Goal: Transaction & Acquisition: Purchase product/service

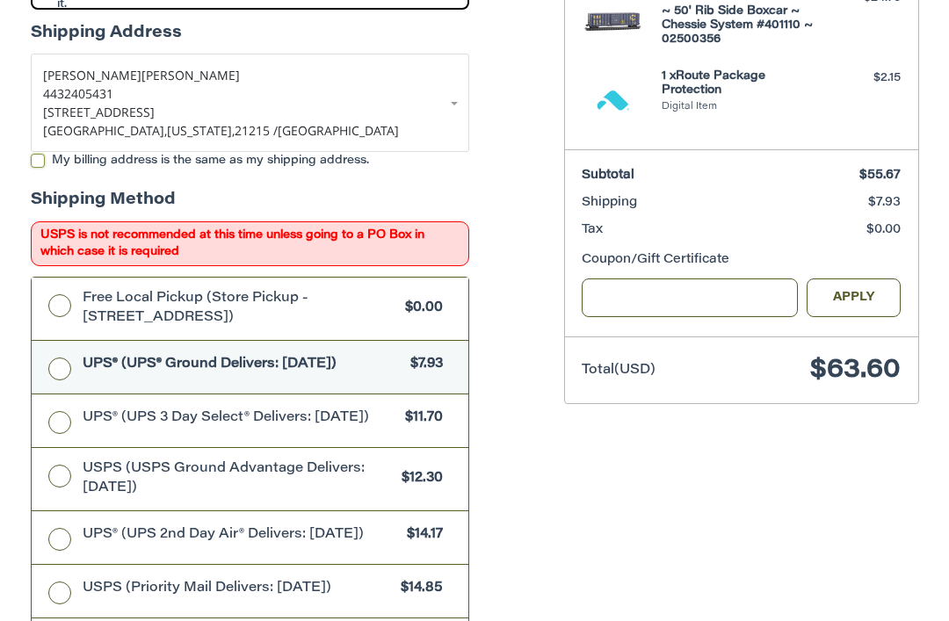
scroll to position [453, 0]
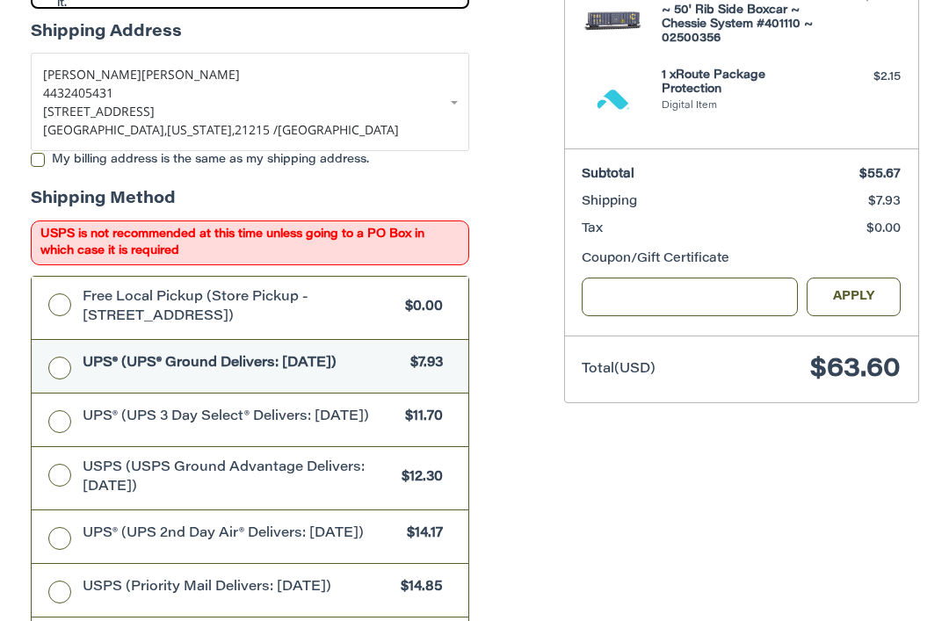
click at [68, 477] on label "USPS (USPS Ground Advantage Delivers: [DATE]) $12.30" at bounding box center [250, 478] width 437 height 62
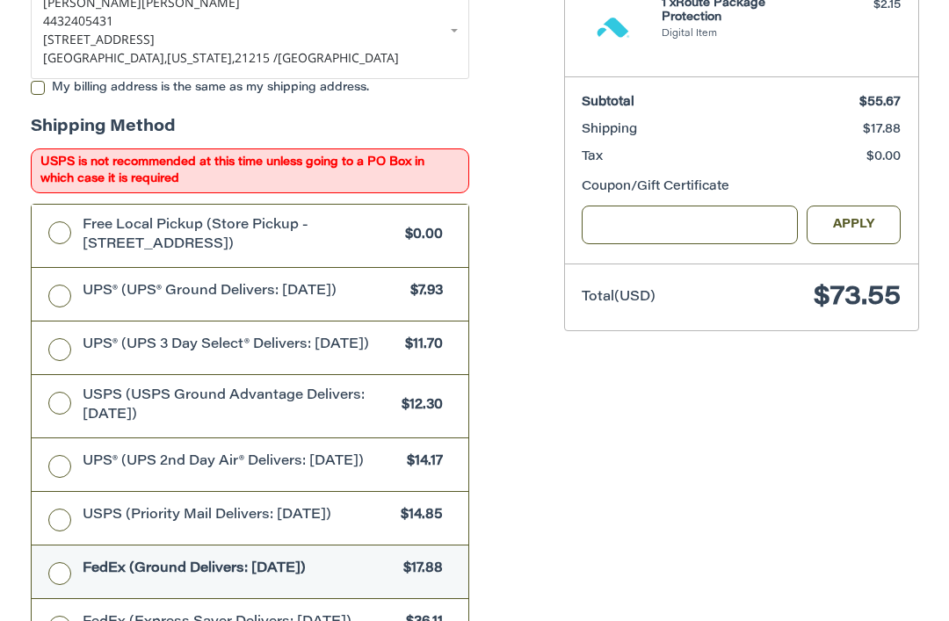
scroll to position [524, 0]
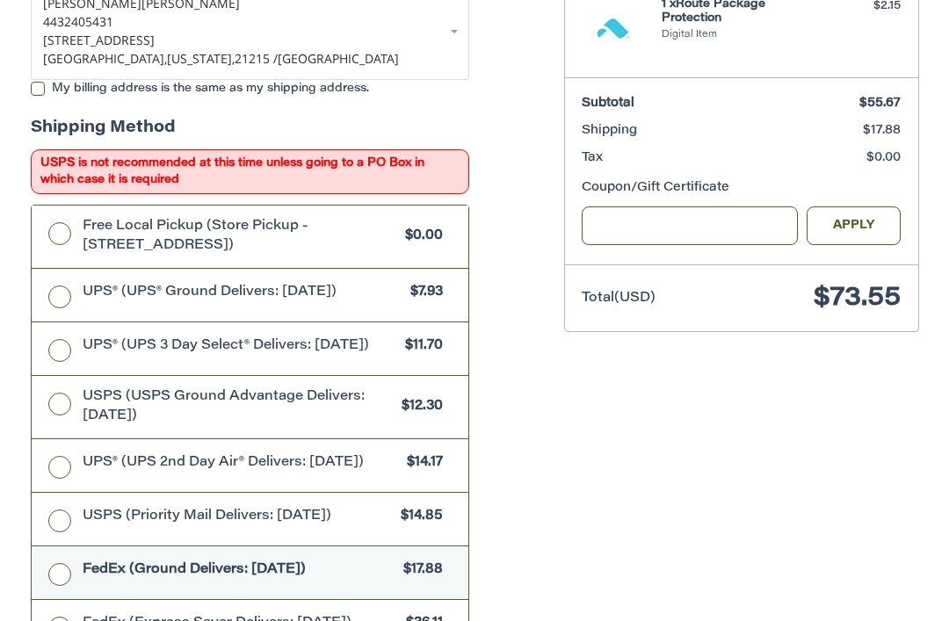
click at [54, 415] on label "USPS (USPS Ground Advantage Delivers: [DATE]) $12.30" at bounding box center [250, 407] width 437 height 62
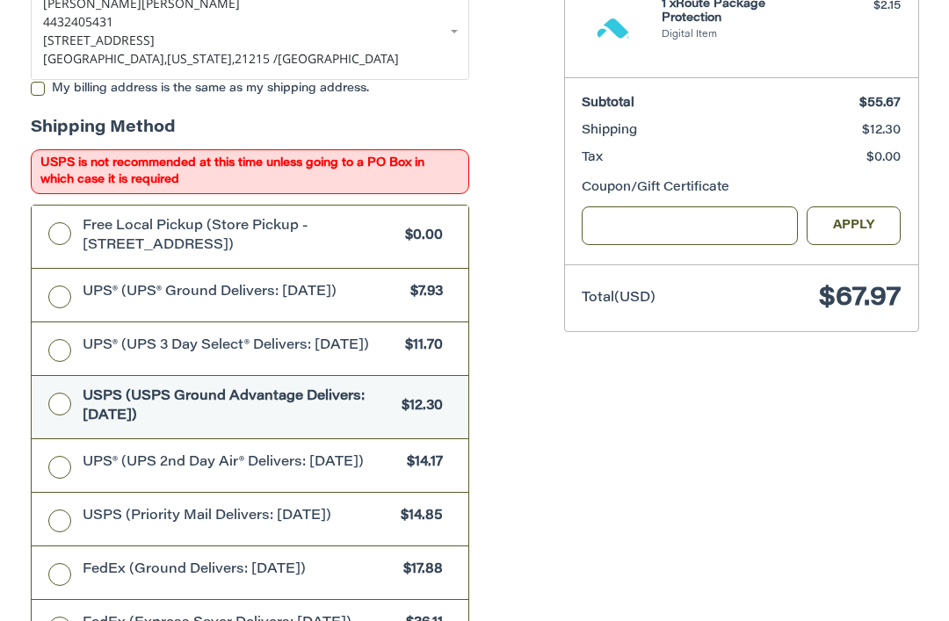
click at [56, 300] on label "UPS® (UPS® Ground Delivers: [DATE]) $7.93" at bounding box center [250, 295] width 437 height 53
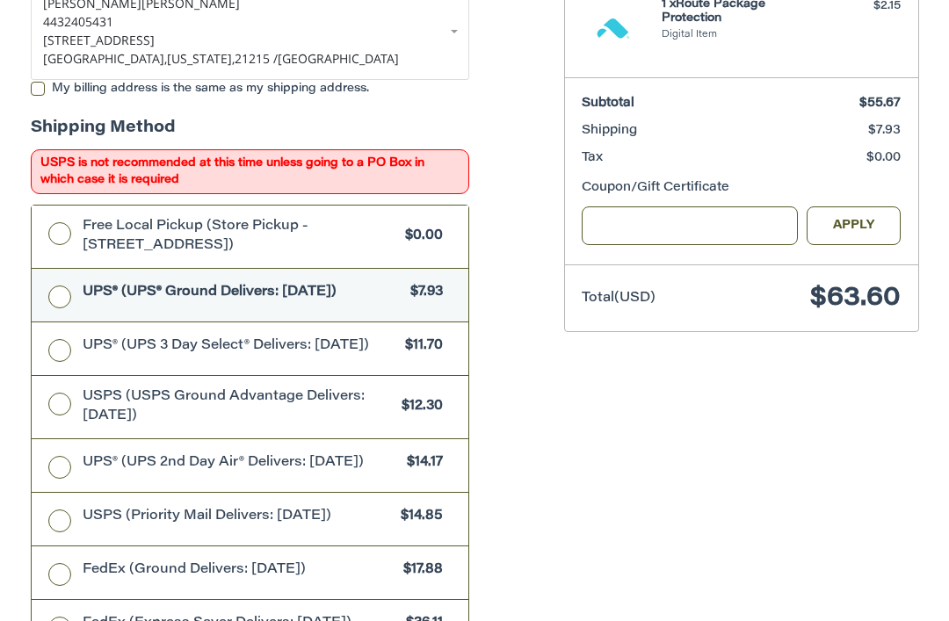
click at [58, 344] on label "UPS® (UPS 3 Day Select® Delivers: [DATE]) $11.70" at bounding box center [250, 348] width 437 height 53
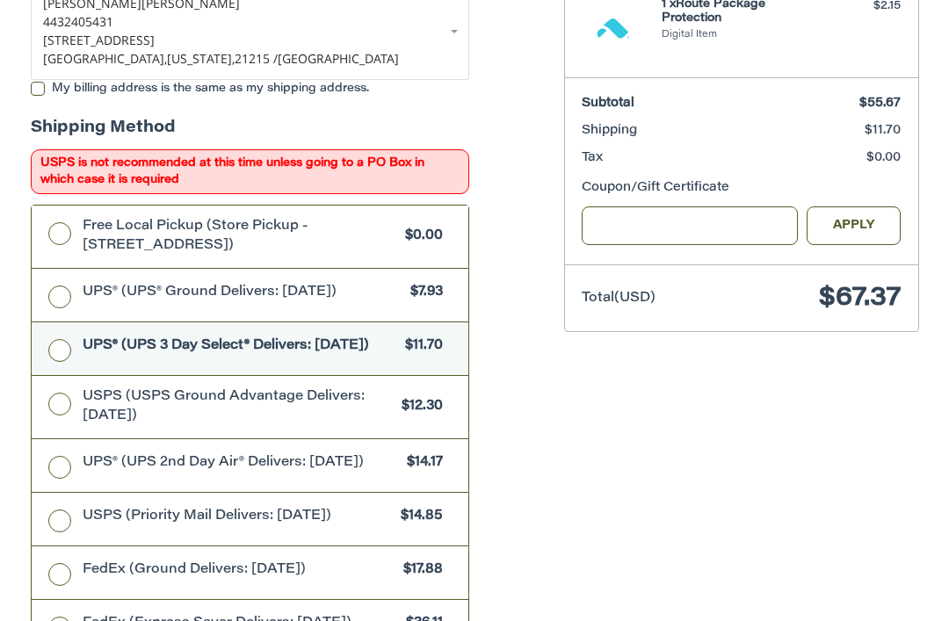
click at [62, 236] on label "Free Local Pickup (Store Pickup - [STREET_ADDRESS]) $0.00" at bounding box center [250, 237] width 437 height 62
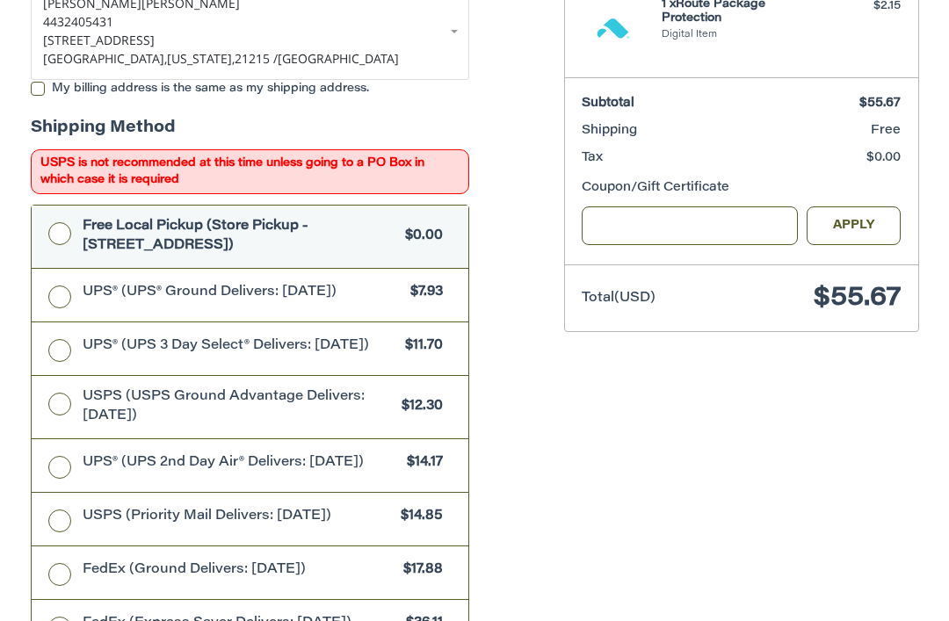
click at [64, 295] on label "UPS® (UPS® Ground Delivers: [DATE]) $7.93" at bounding box center [250, 295] width 437 height 53
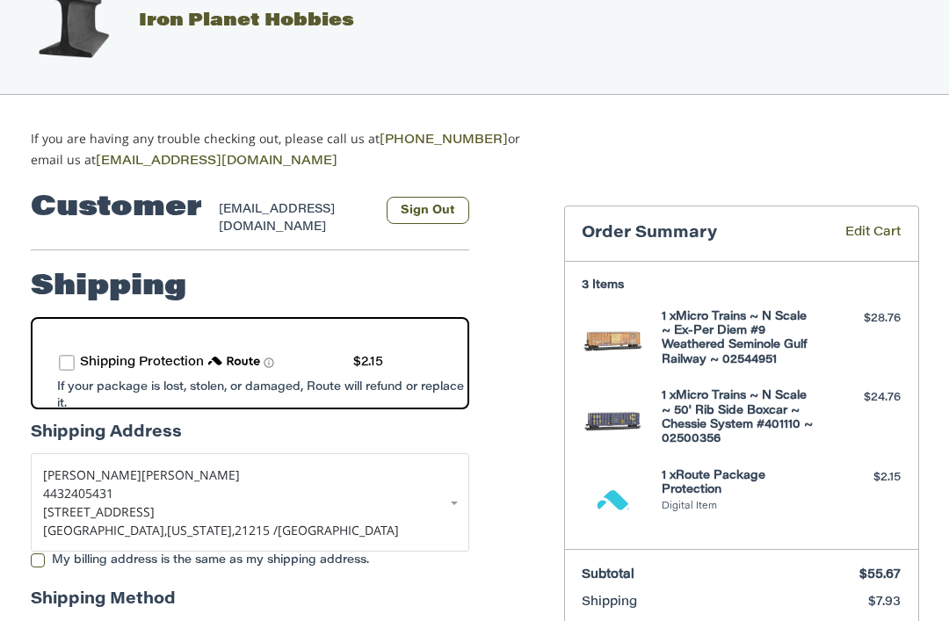
scroll to position [51, 0]
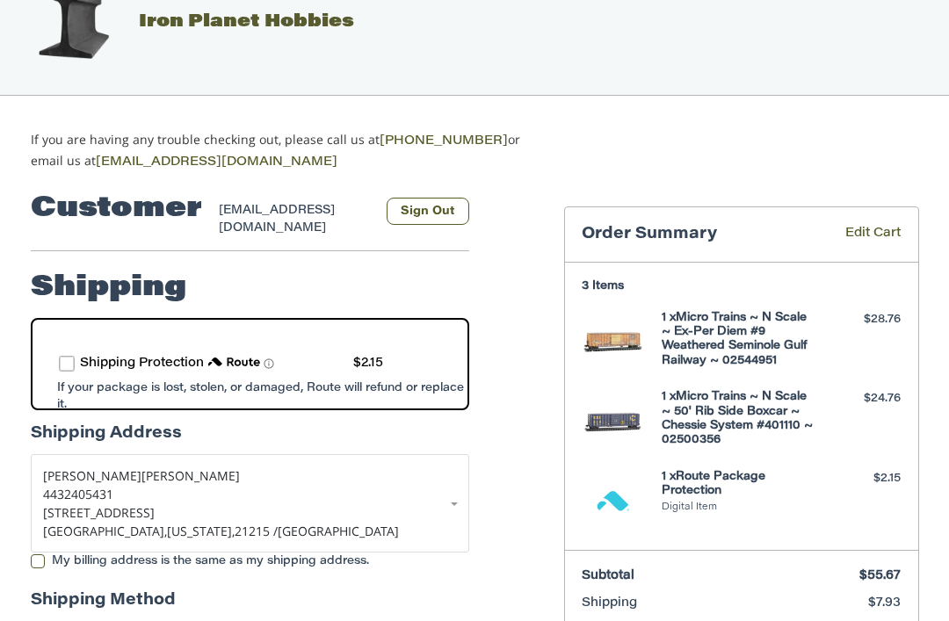
click at [879, 225] on link "Edit Cart" at bounding box center [854, 235] width 92 height 20
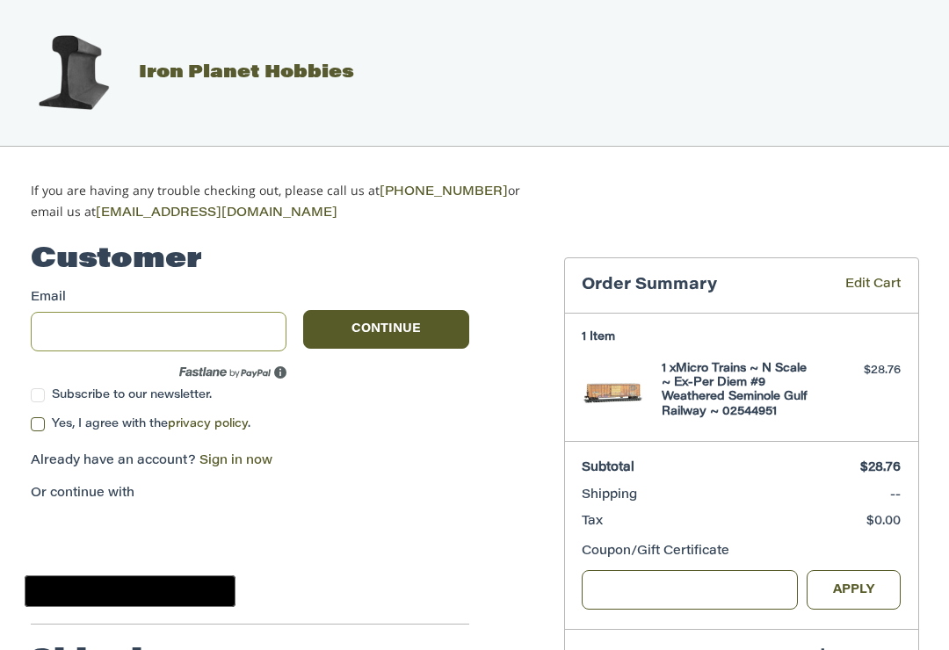
click at [160, 325] on input "Email" at bounding box center [159, 332] width 256 height 40
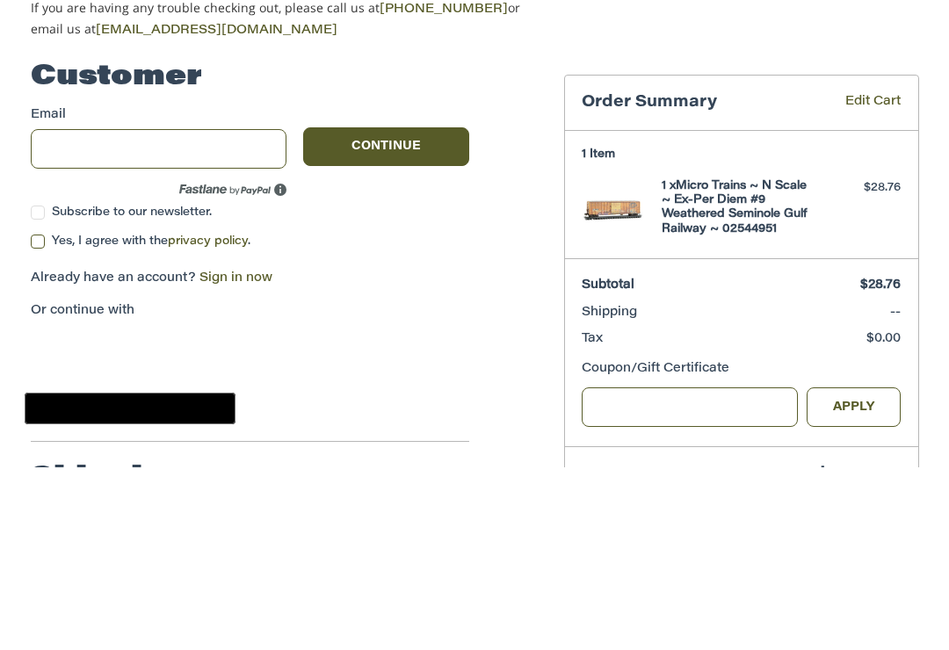
click at [411, 417] on label "Yes, I agree with the privacy policy ." at bounding box center [250, 424] width 438 height 14
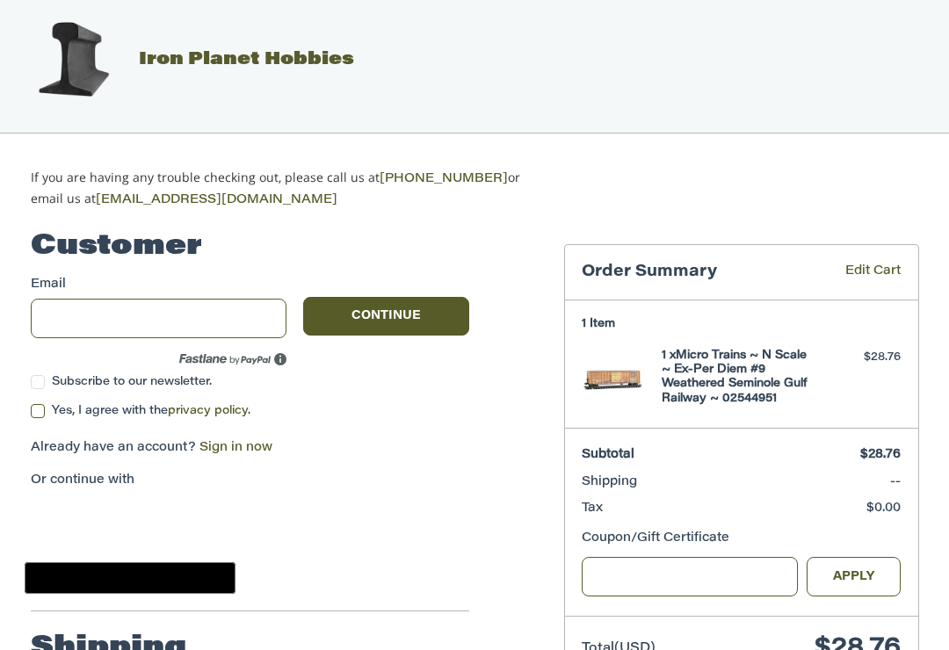
scroll to position [6, 0]
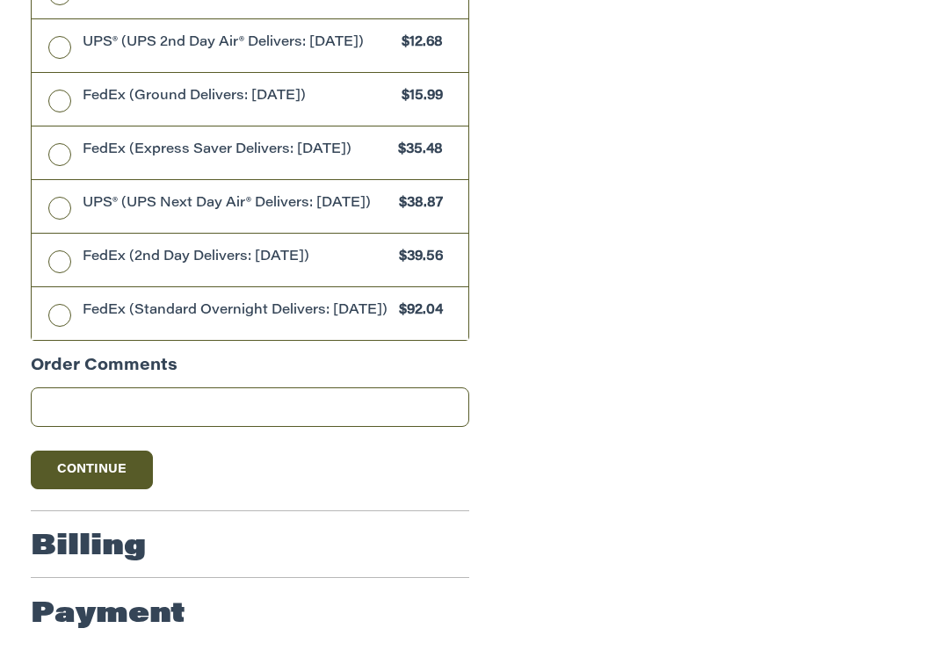
scroll to position [1009, 0]
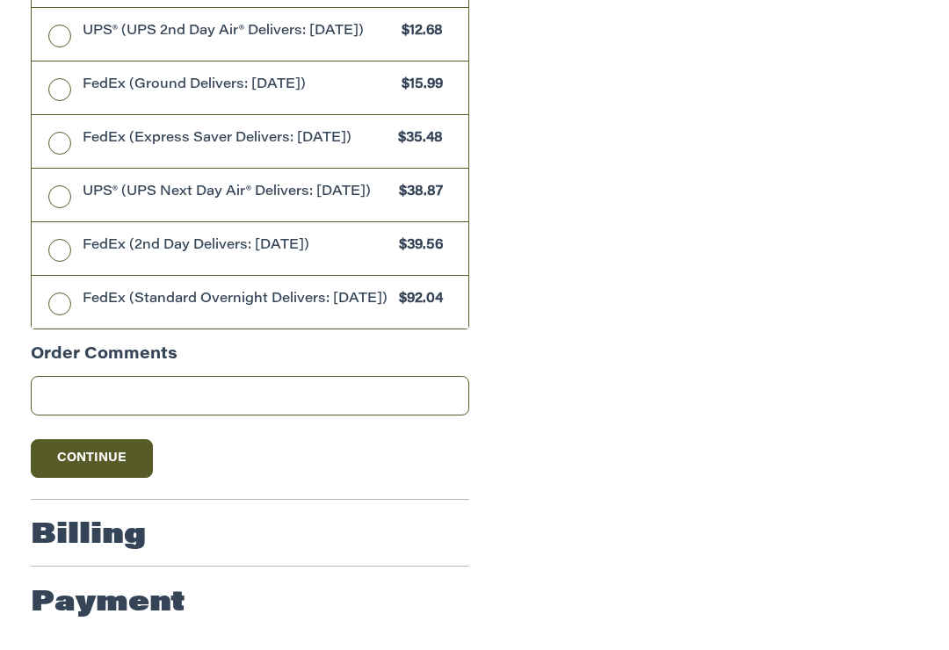
click at [102, 478] on button "Continue" at bounding box center [92, 458] width 123 height 39
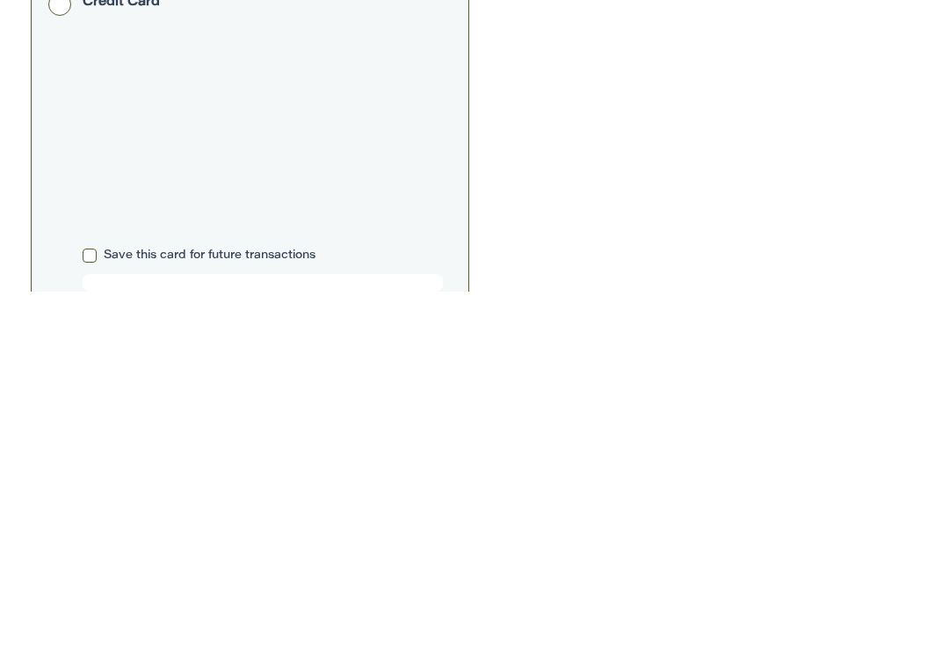
scroll to position [439, 0]
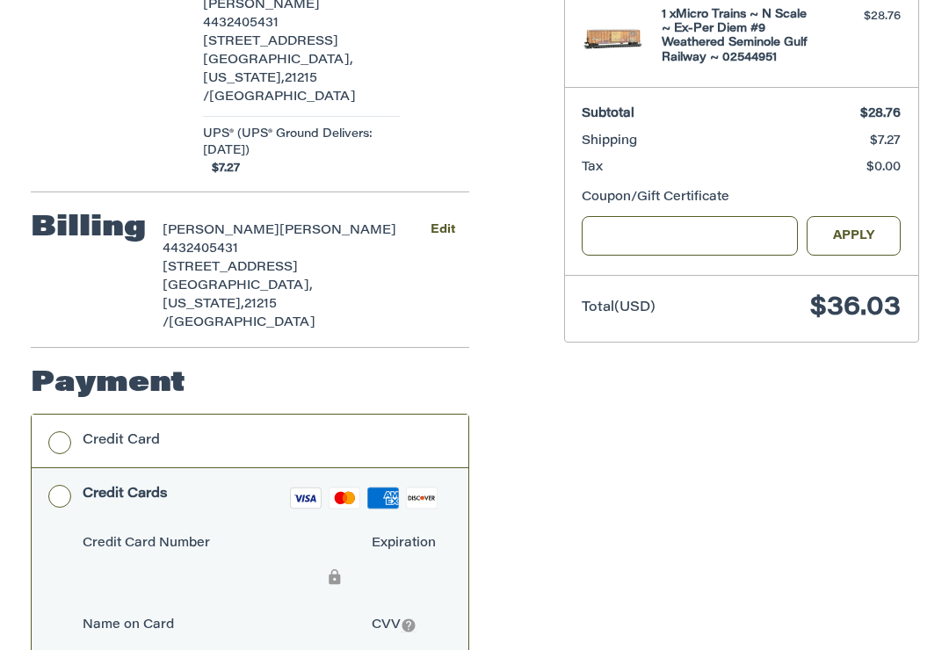
scroll to position [358, 0]
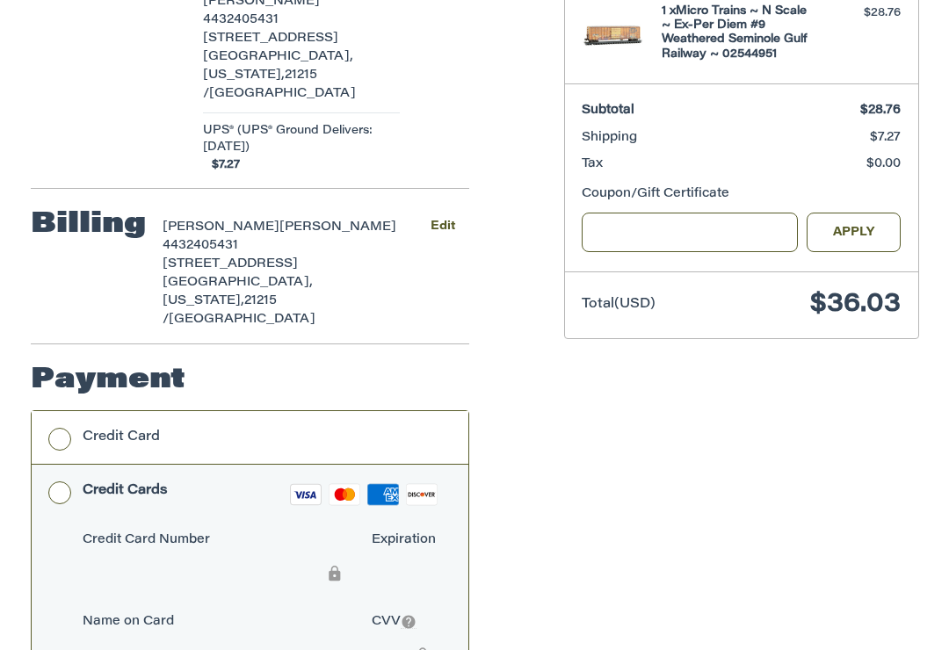
click at [61, 411] on label "Credit Card" at bounding box center [250, 437] width 437 height 53
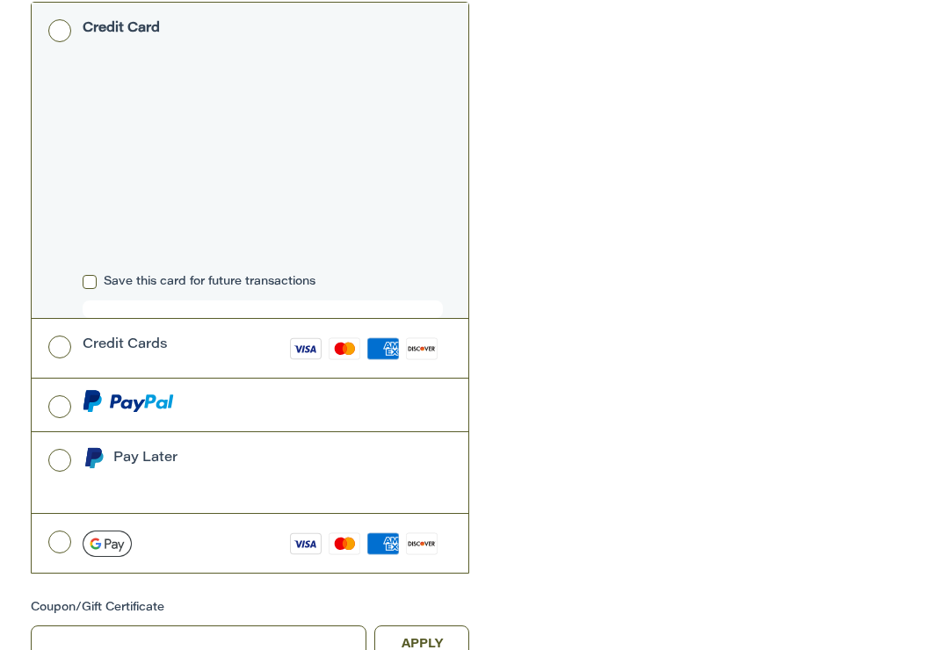
scroll to position [802, 0]
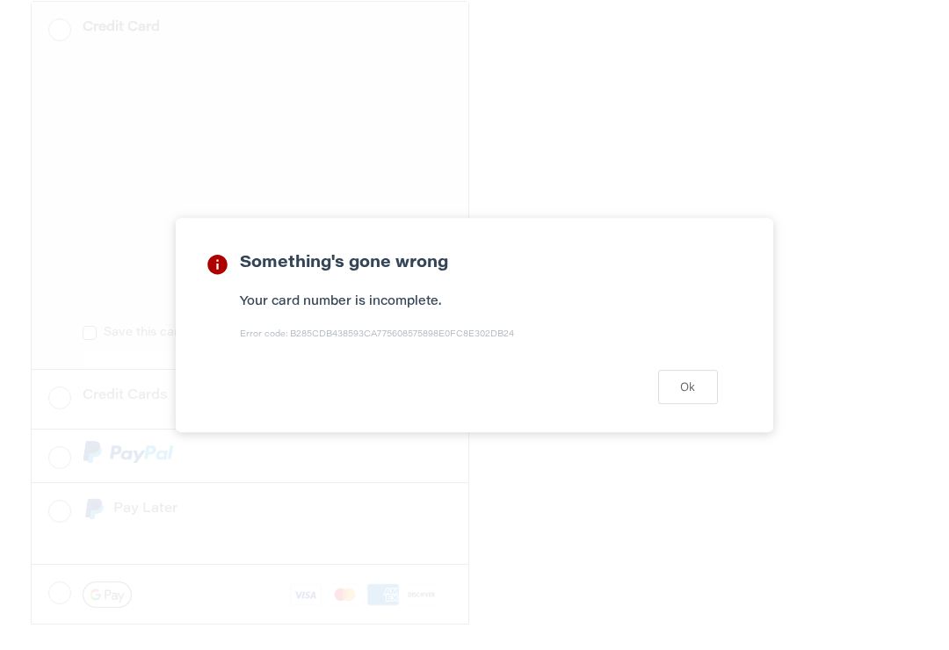
click at [698, 397] on button "Ok" at bounding box center [688, 387] width 60 height 34
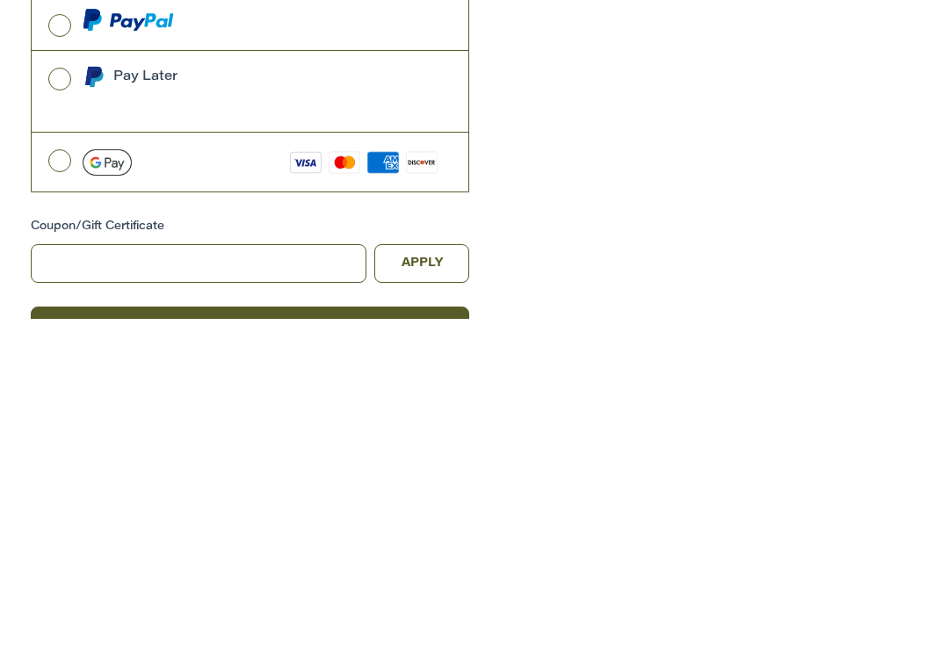
scroll to position [829, 0]
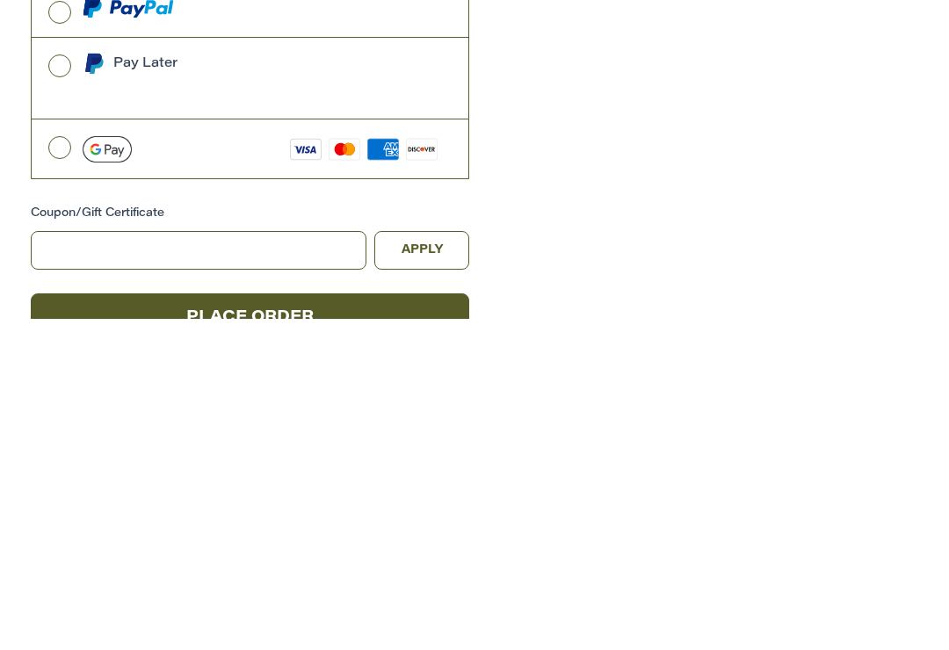
click at [253, 625] on button "Place Order" at bounding box center [250, 649] width 438 height 48
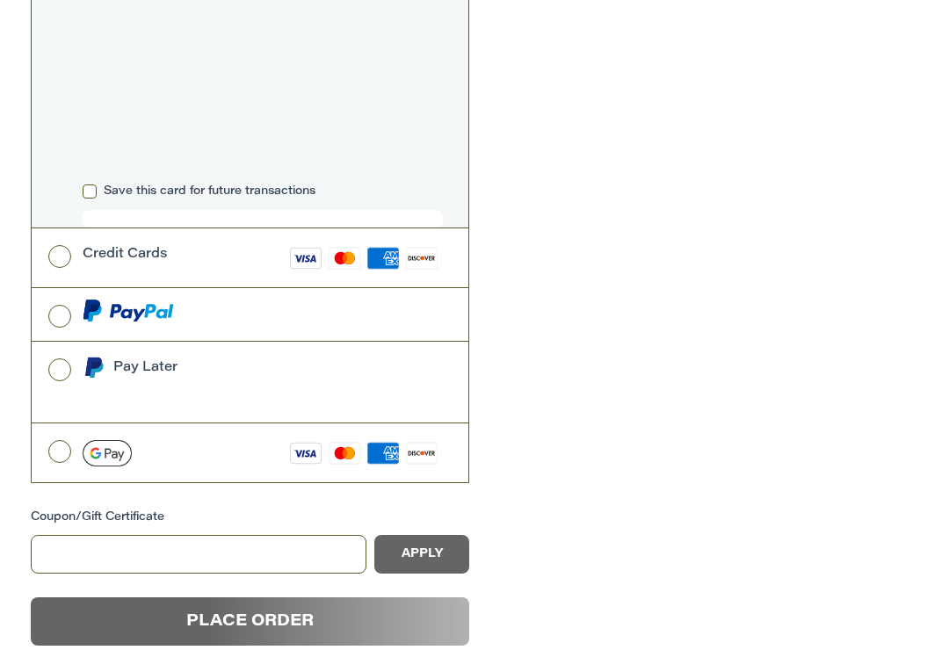
scroll to position [32, 0]
